Goal: Find specific page/section: Find specific page/section

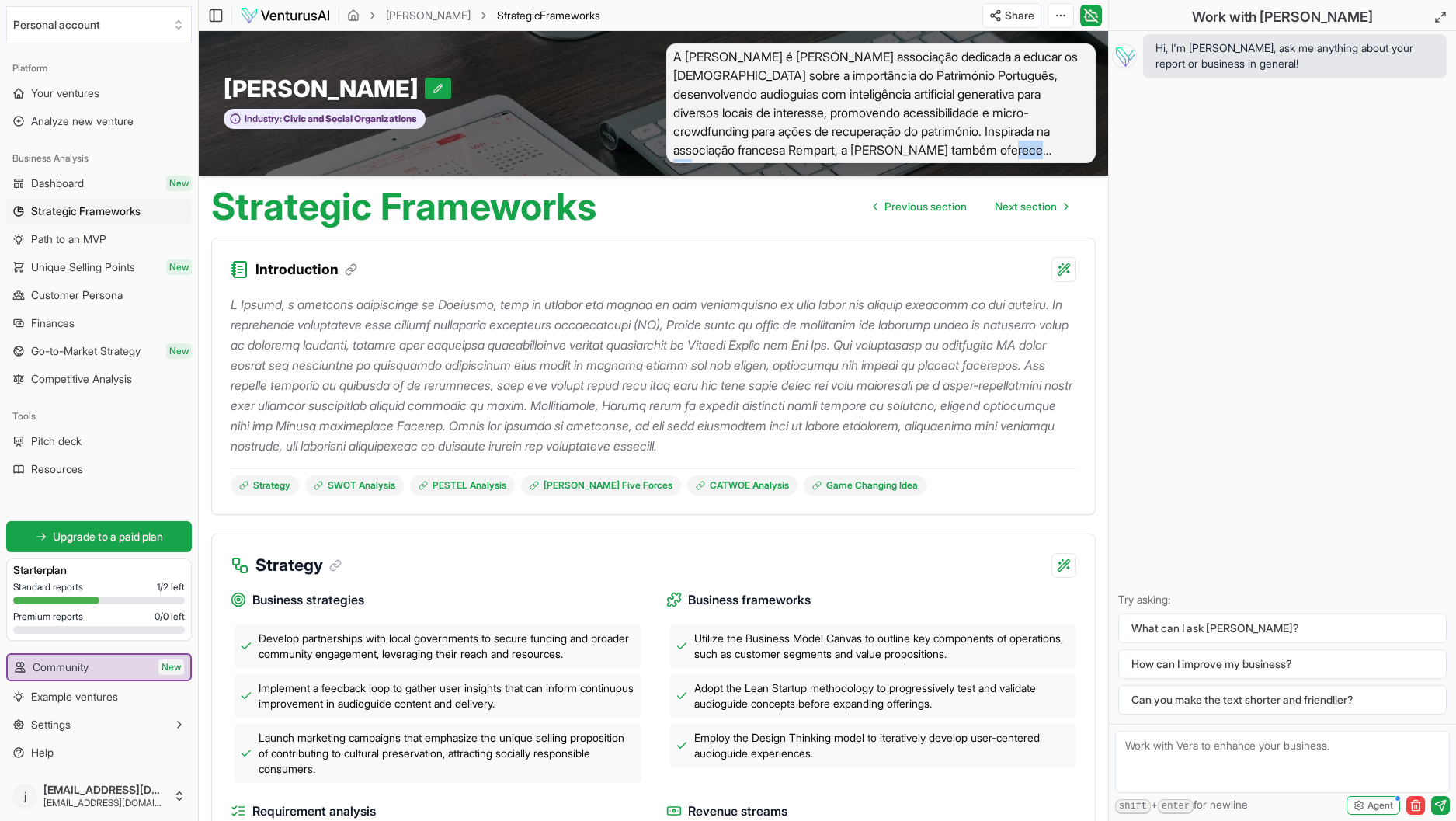
drag, startPoint x: 1033, startPoint y: 147, endPoint x: 1078, endPoint y: 152, distance: 45.3
click at [1079, 157] on span "A [PERSON_NAME] é [PERSON_NAME] associação dedicada a educar os [DEMOGRAPHIC_DA…" at bounding box center [881, 103] width 430 height 120
drag, startPoint x: 1078, startPoint y: 152, endPoint x: 1032, endPoint y: 128, distance: 51.9
click at [1078, 151] on span "A [PERSON_NAME] é [PERSON_NAME] associação dedicada a educar os [DEMOGRAPHIC_DA…" at bounding box center [881, 103] width 430 height 120
click at [72, 94] on span "Your ventures" at bounding box center [65, 93] width 69 height 16
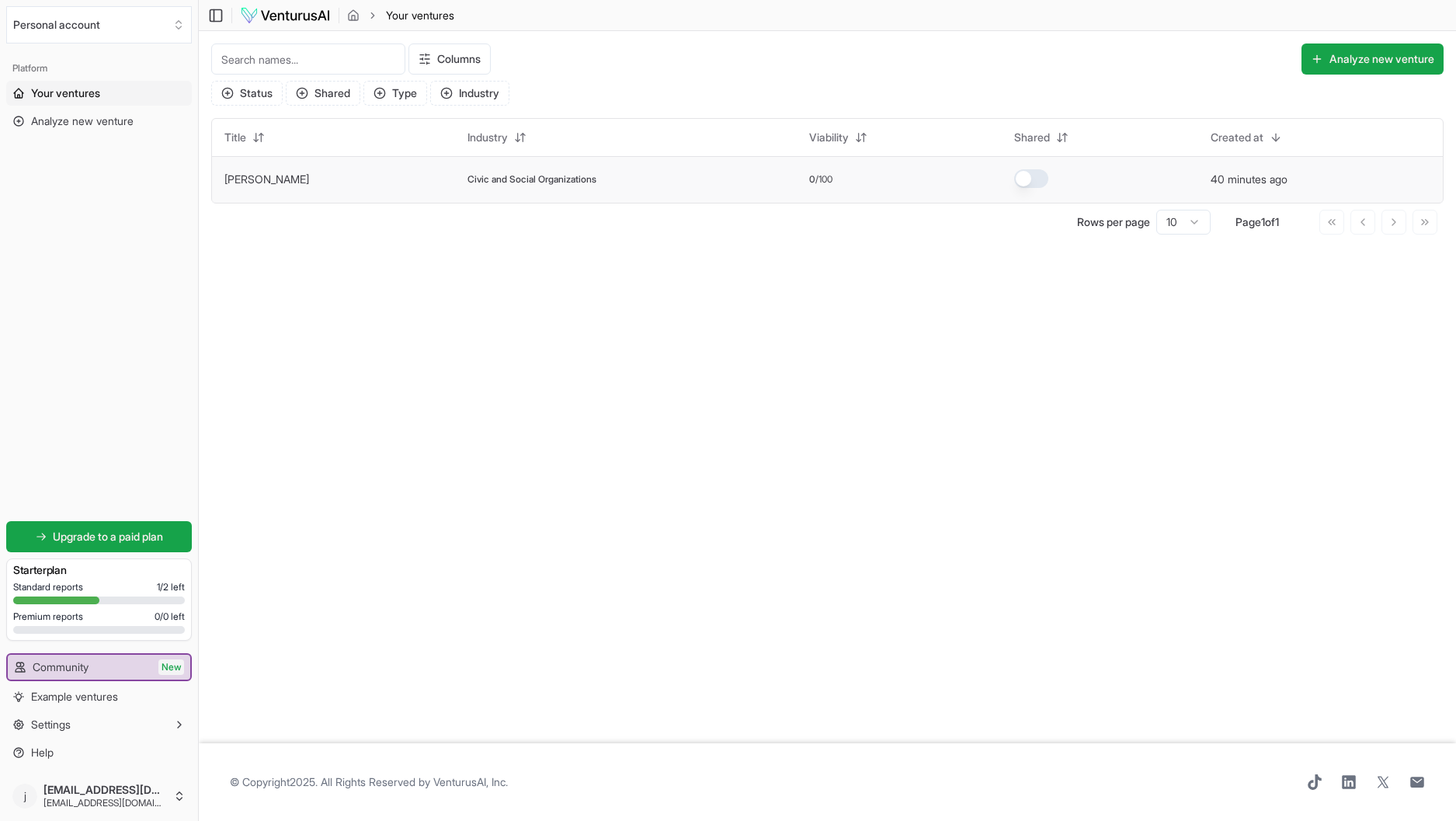
scroll to position [0, 1]
drag, startPoint x: 241, startPoint y: 187, endPoint x: 252, endPoint y: 186, distance: 11.0
click at [241, 187] on td "[PERSON_NAME]" at bounding box center [334, 179] width 243 height 47
drag, startPoint x: 431, startPoint y: 177, endPoint x: 336, endPoint y: 189, distance: 95.8
click at [468, 179] on span "Civic and Social Organizations" at bounding box center [532, 180] width 129 height 12
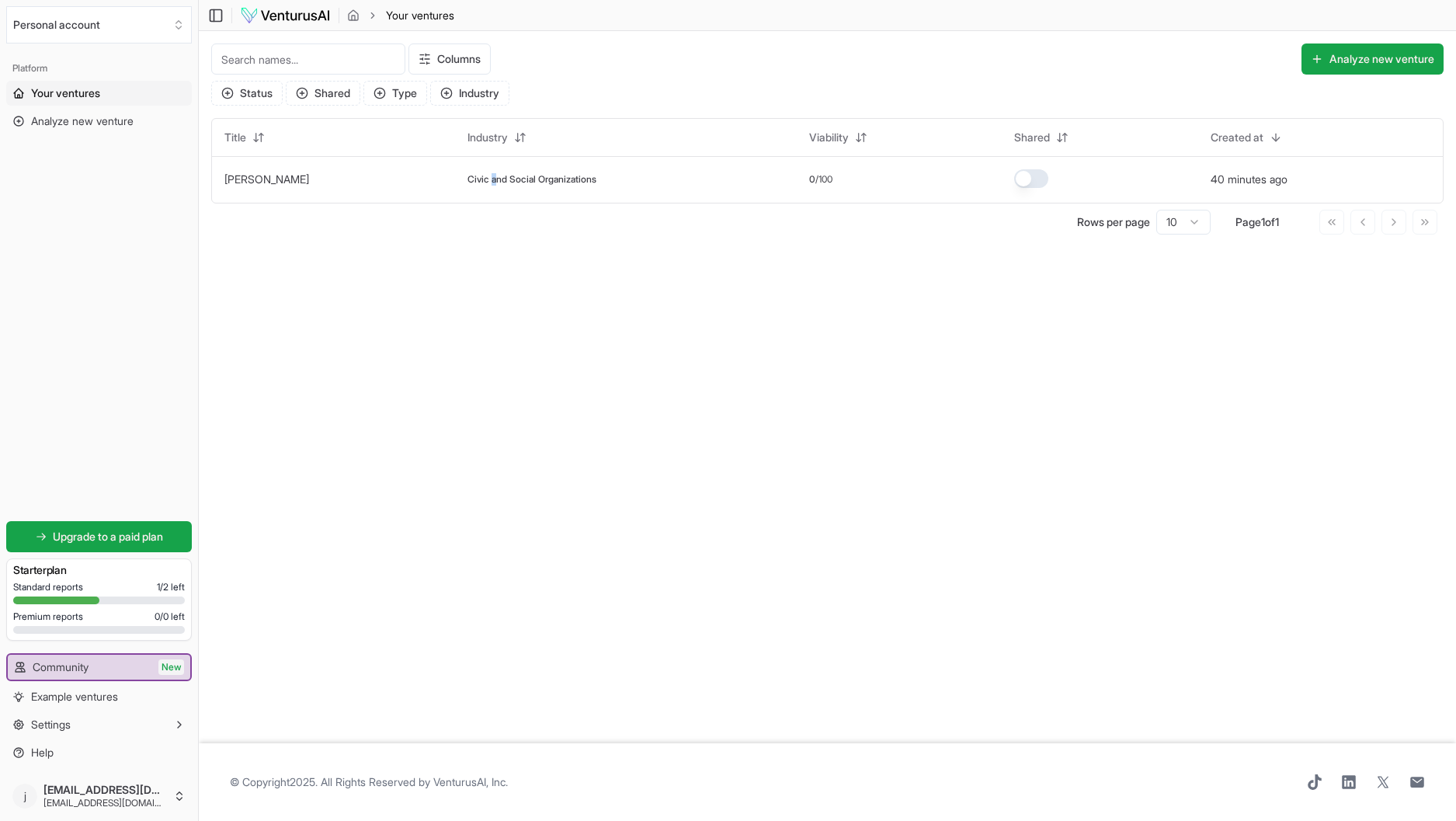
scroll to position [0, 0]
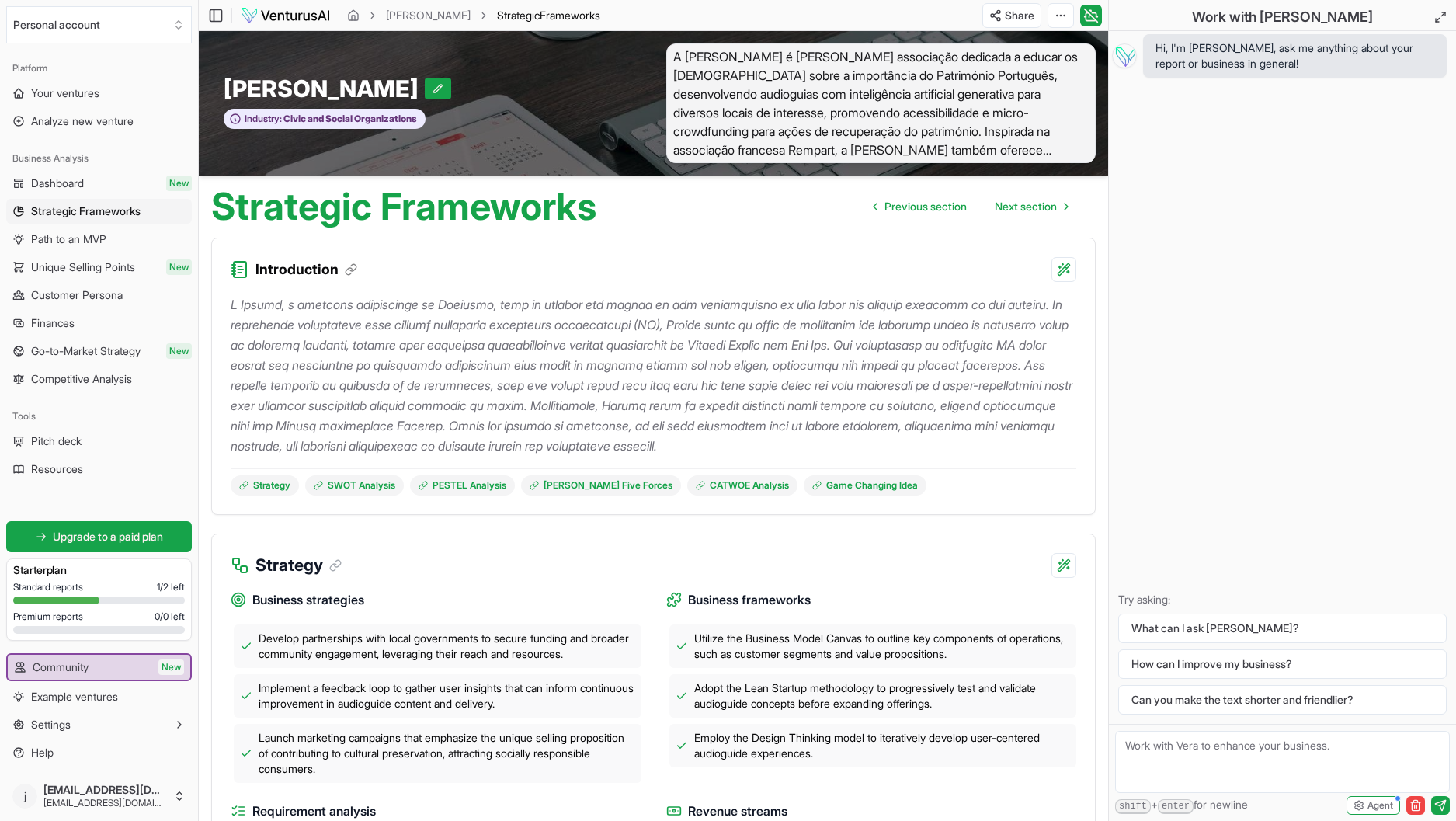
scroll to position [3, 0]
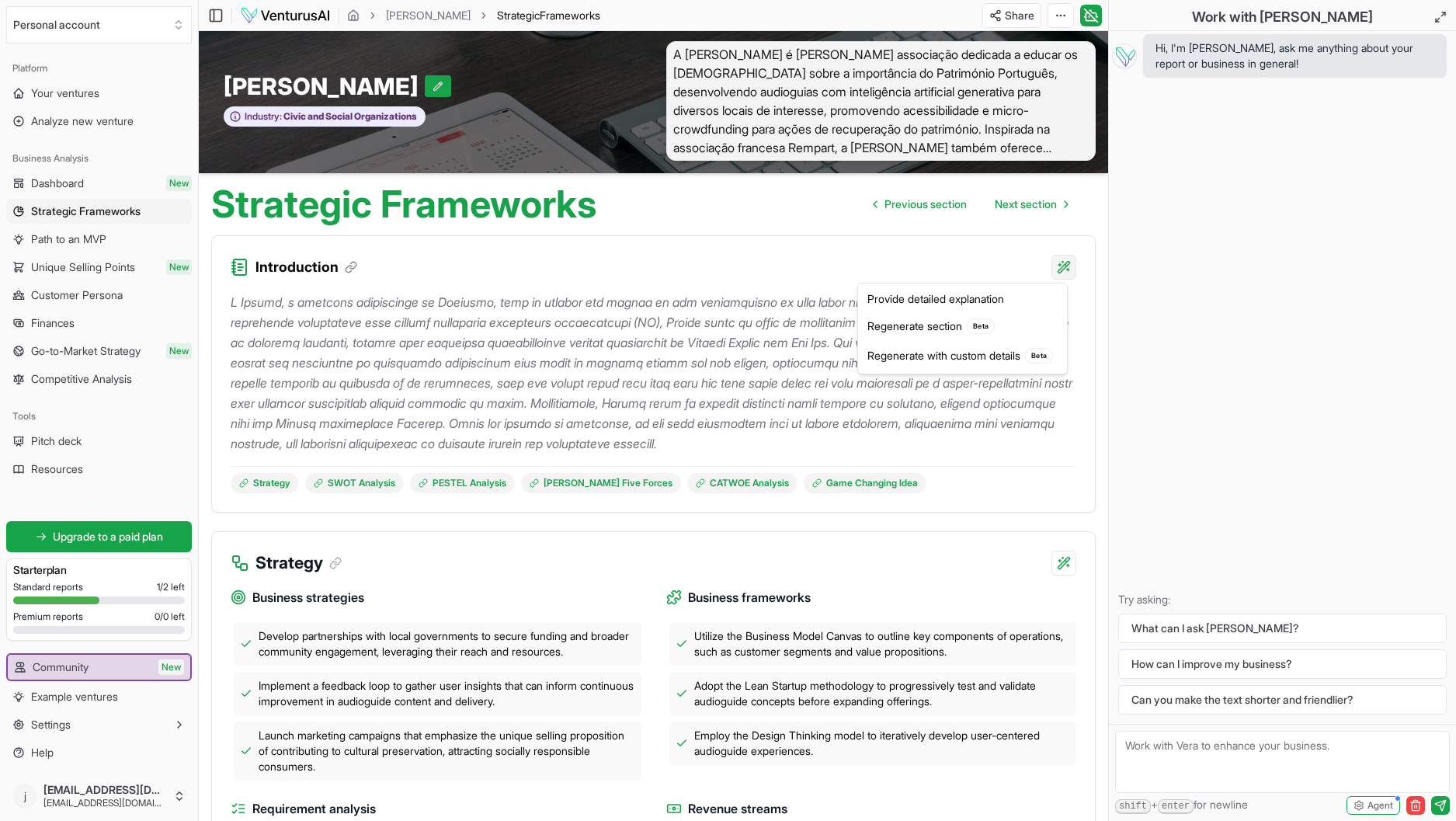
click at [1067, 270] on html "We value your privacy We use cookies to enhance your browsing experience, serve…" at bounding box center [728, 408] width 1456 height 821
click at [652, 286] on html "We value your privacy We use cookies to enhance your browsing experience, serve…" at bounding box center [728, 408] width 1456 height 821
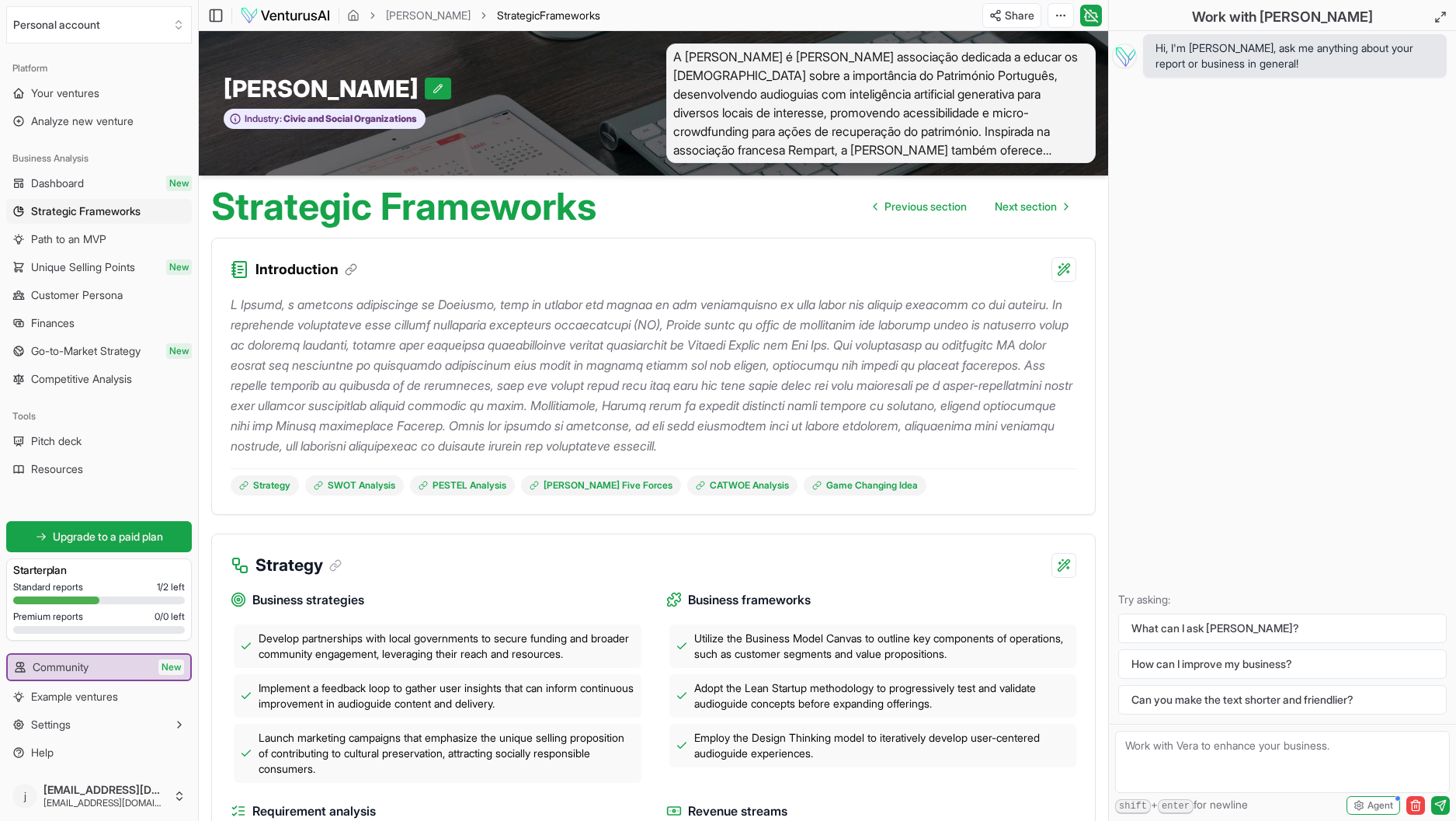
scroll to position [0, 0]
